Goal: Use online tool/utility: Utilize a website feature to perform a specific function

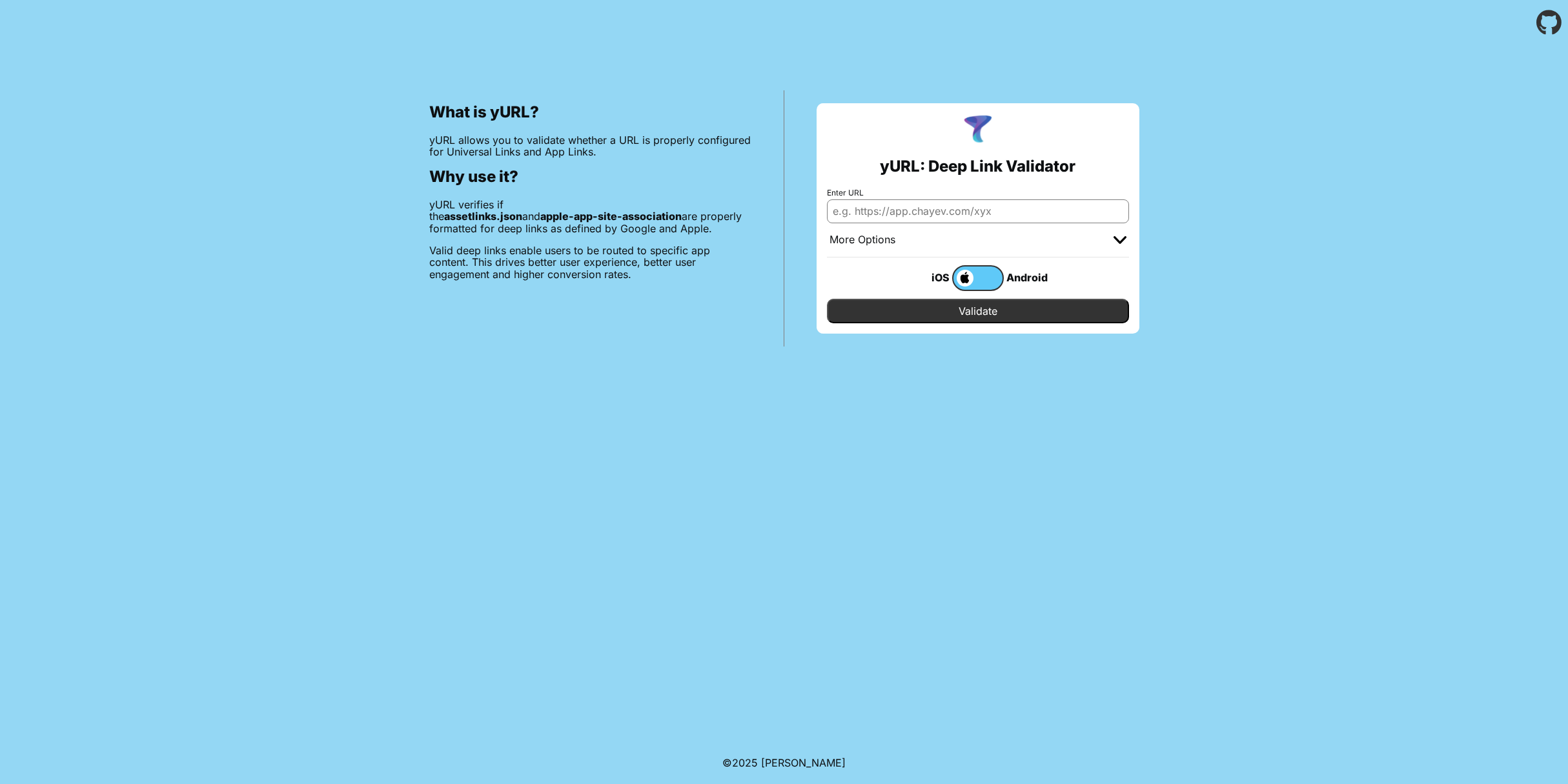
click at [990, 207] on input "Enter URL" at bounding box center [977, 211] width 302 height 23
type input "[DOMAIN_NAME]"
click at [988, 315] on input "Validate" at bounding box center [977, 312] width 302 height 25
